Goal: Information Seeking & Learning: Understand process/instructions

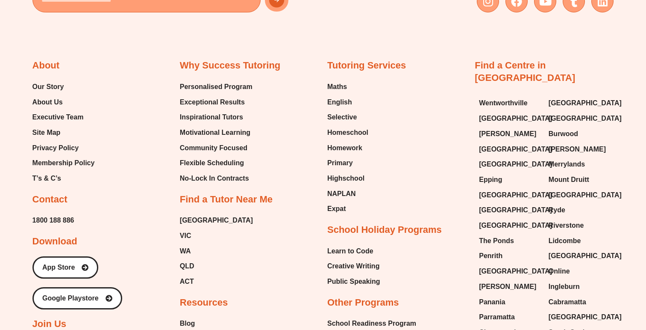
scroll to position [1070, 0]
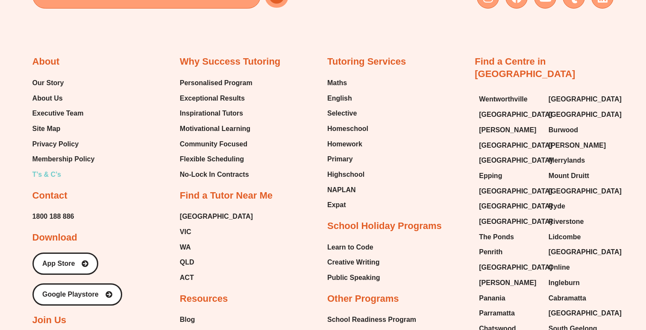
click at [50, 171] on span "T’s & C’s" at bounding box center [46, 174] width 29 height 13
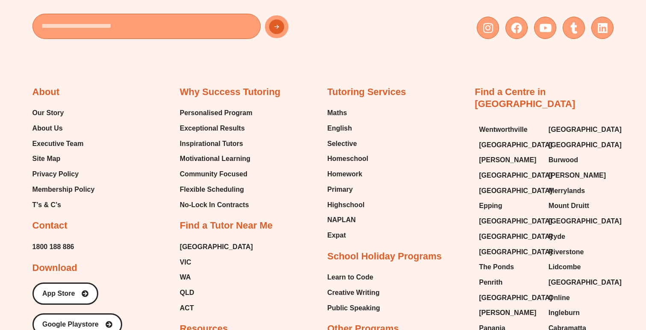
scroll to position [3224, 0]
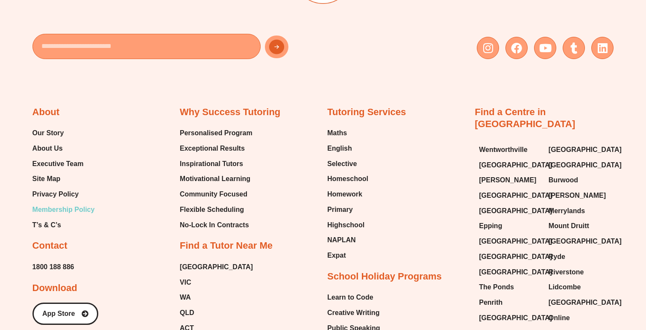
click at [84, 215] on span "Membership Policy" at bounding box center [63, 209] width 62 height 13
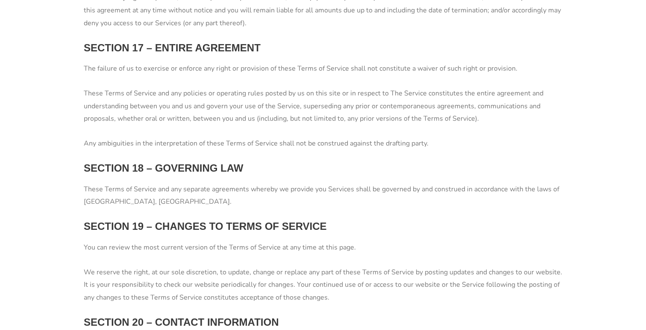
scroll to position [2750, 0]
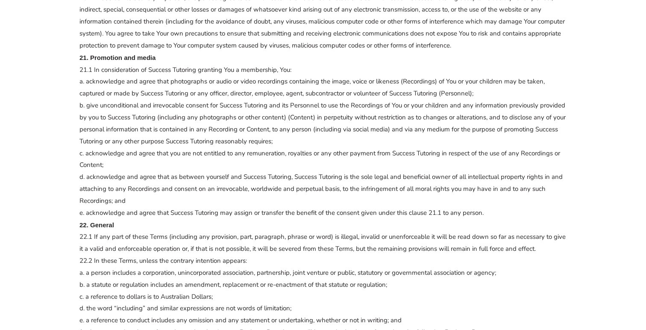
scroll to position [1984, 0]
